Goal: Check status: Check status

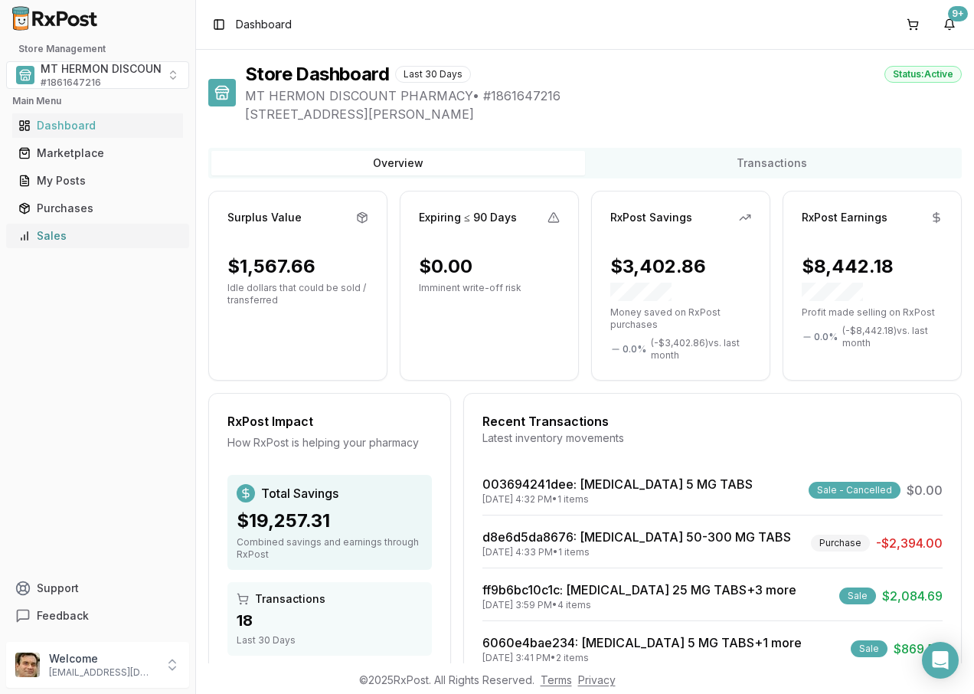
click at [59, 234] on div "Sales" at bounding box center [97, 235] width 159 height 15
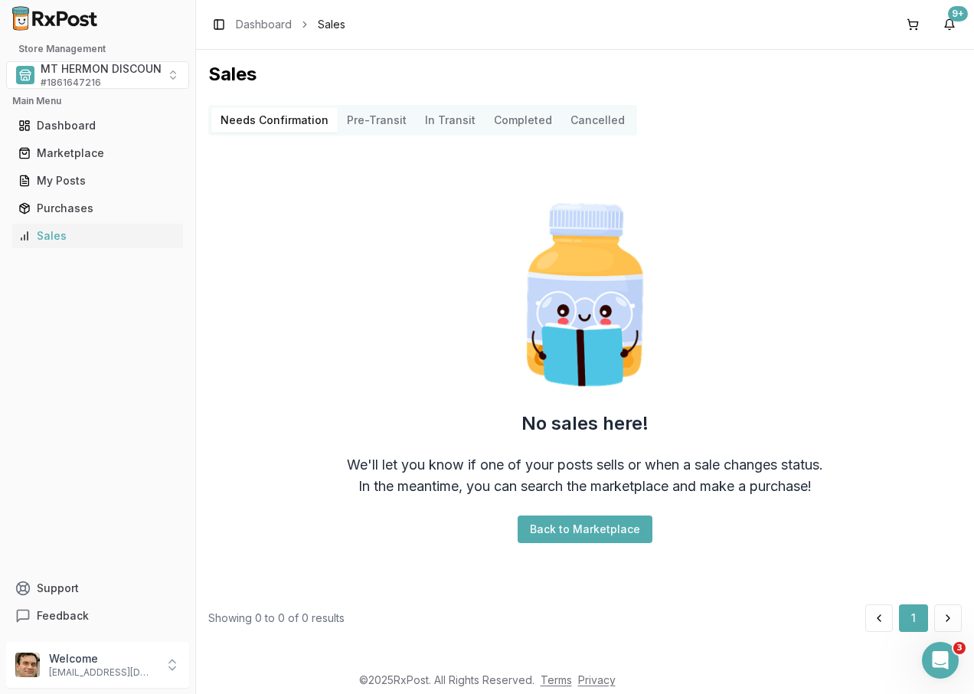
click at [437, 118] on Transit "In Transit" at bounding box center [450, 120] width 69 height 25
click at [378, 119] on button "Pre-Transit" at bounding box center [377, 120] width 78 height 25
click at [512, 116] on button "Completed" at bounding box center [523, 120] width 77 height 25
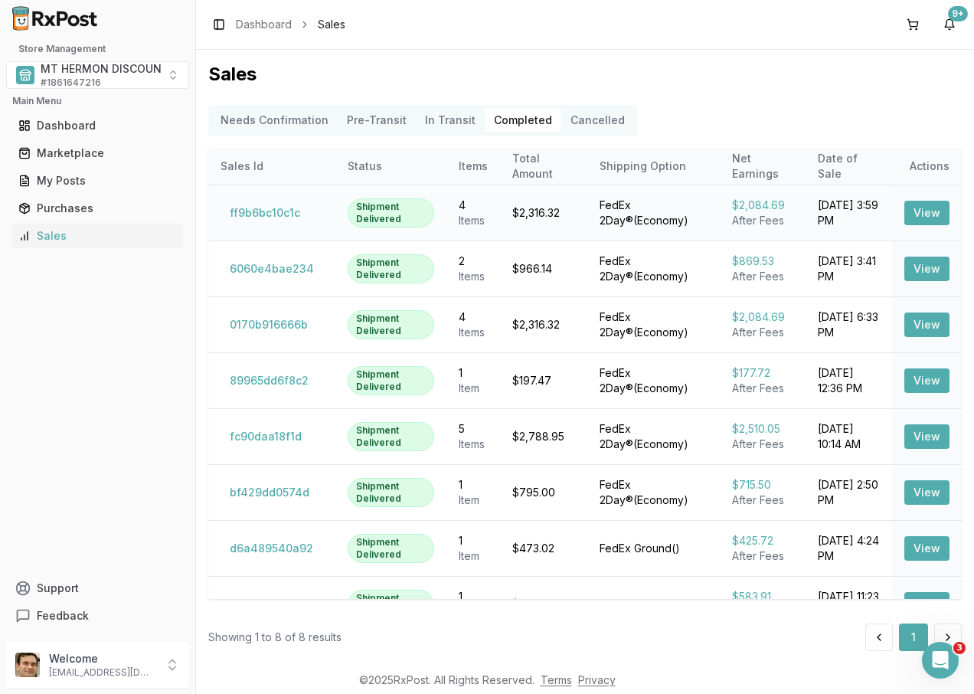
click at [911, 214] on button "View" at bounding box center [926, 213] width 45 height 25
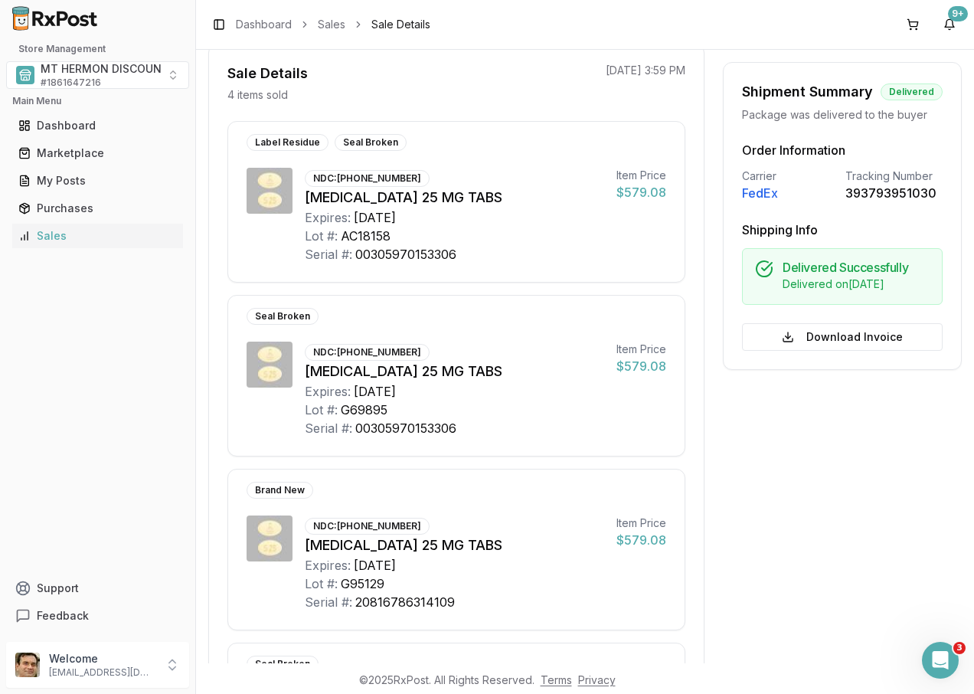
scroll to position [95, 0]
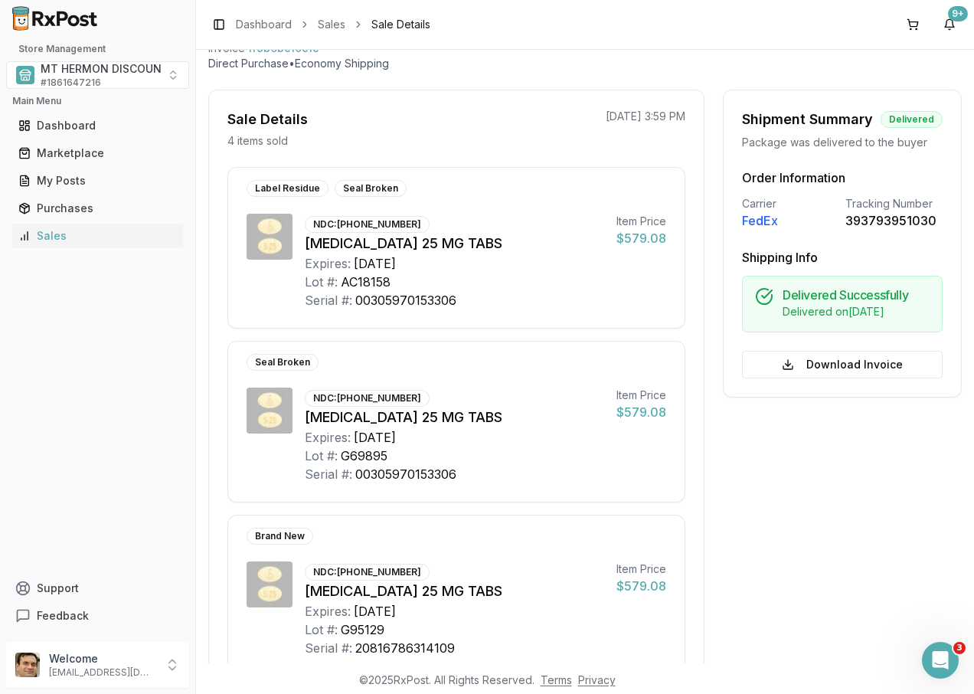
click at [760, 224] on div "FedEx" at bounding box center [790, 220] width 97 height 18
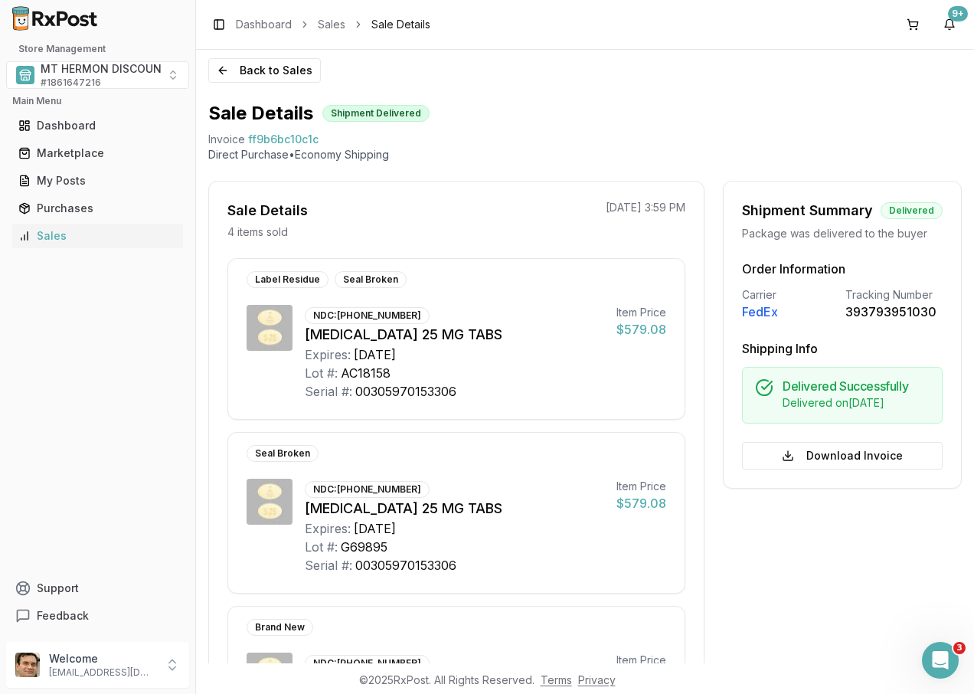
scroll to position [0, 0]
